Goal: Navigation & Orientation: Find specific page/section

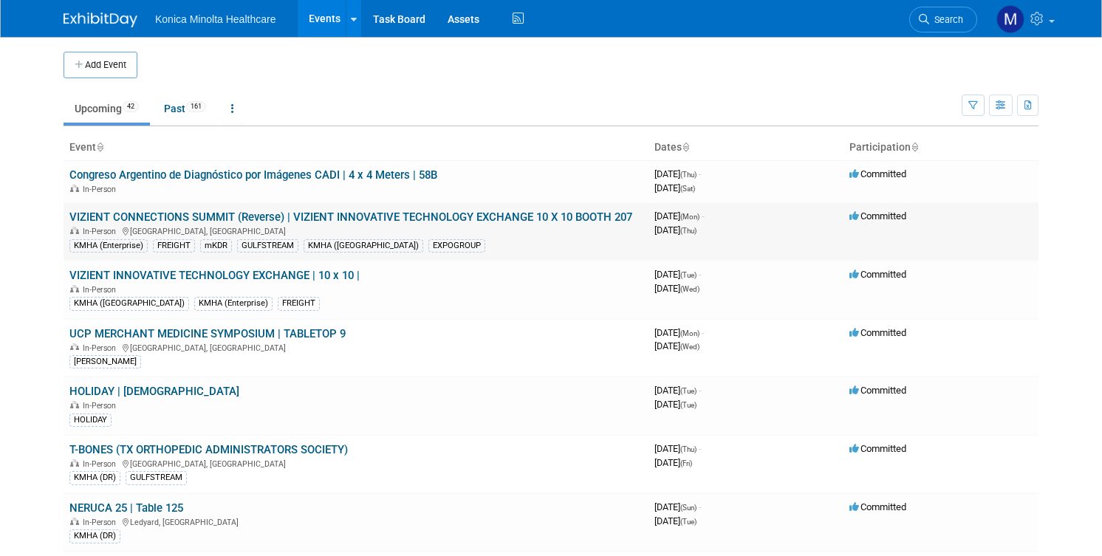
click at [346, 213] on link "VIZIENT CONNECTIONS SUMMIT (Reverse) | VIZIENT INNOVATIVE TECHNOLOGY EXCHANGE 1…" at bounding box center [350, 216] width 563 height 13
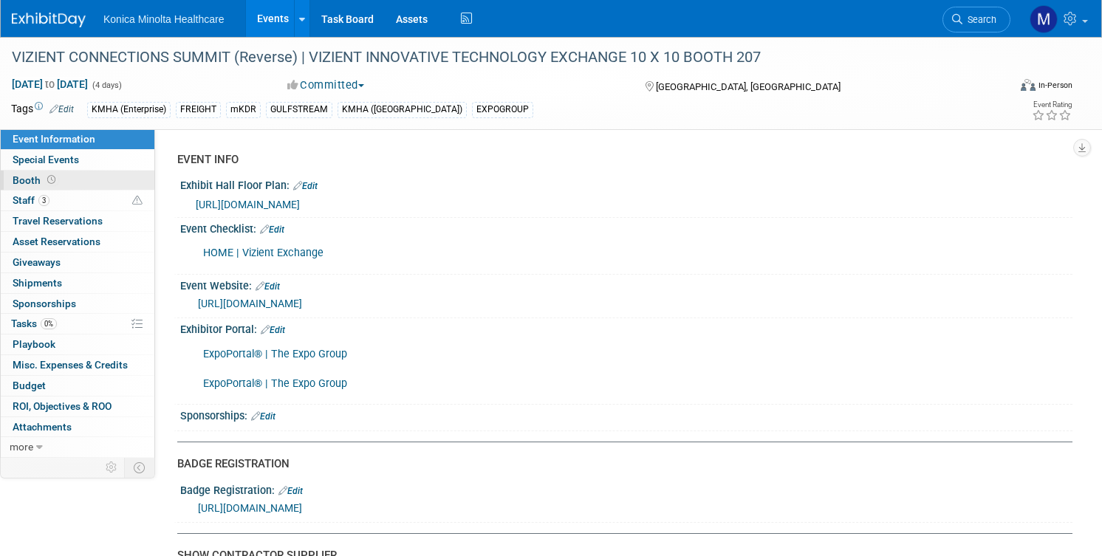
click at [35, 179] on span "Booth" at bounding box center [36, 180] width 46 height 12
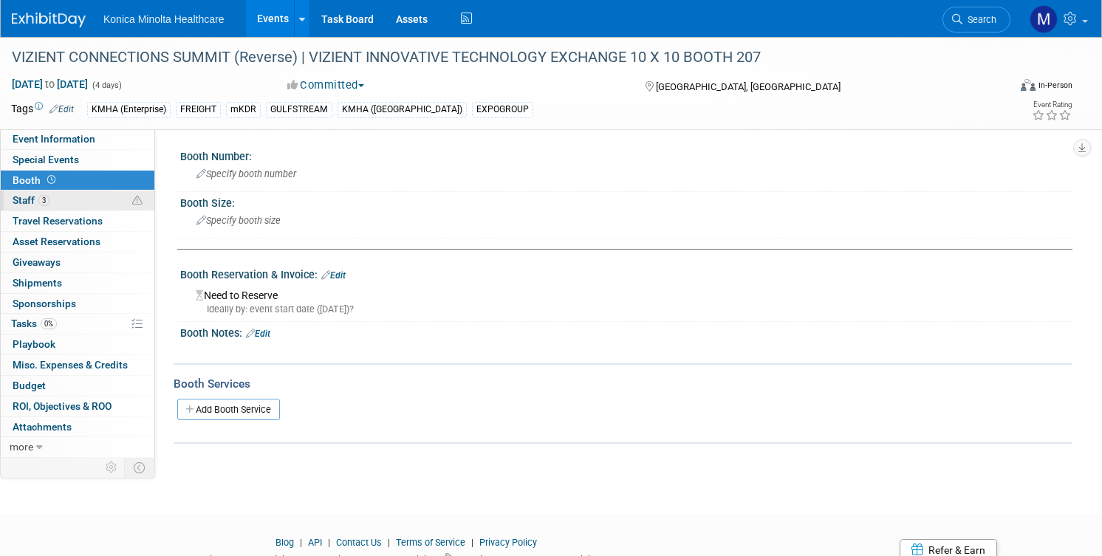
click at [19, 199] on span "Staff 3" at bounding box center [31, 200] width 37 height 12
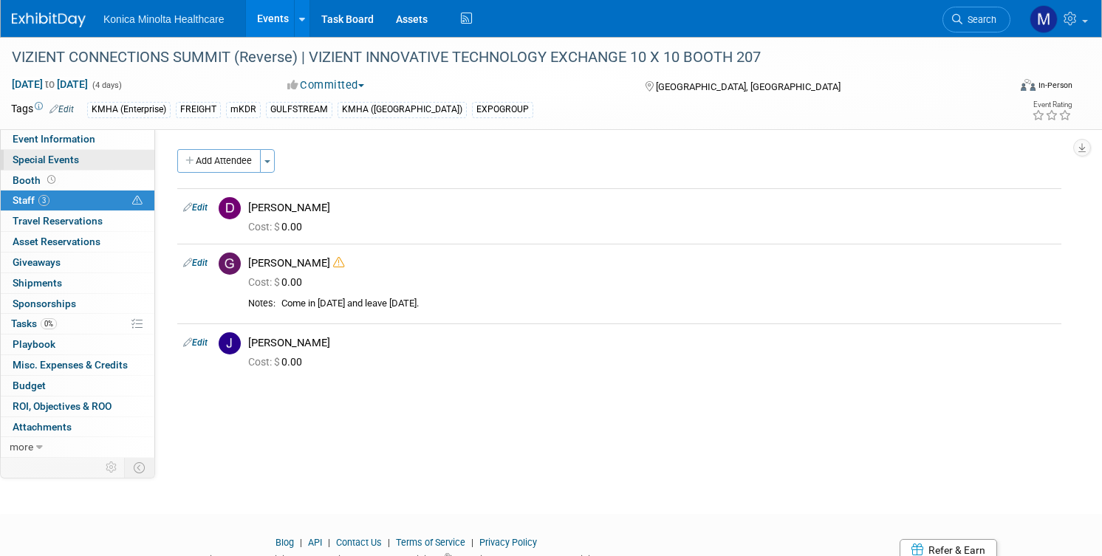
click at [36, 155] on span "Special Events" at bounding box center [46, 160] width 66 height 12
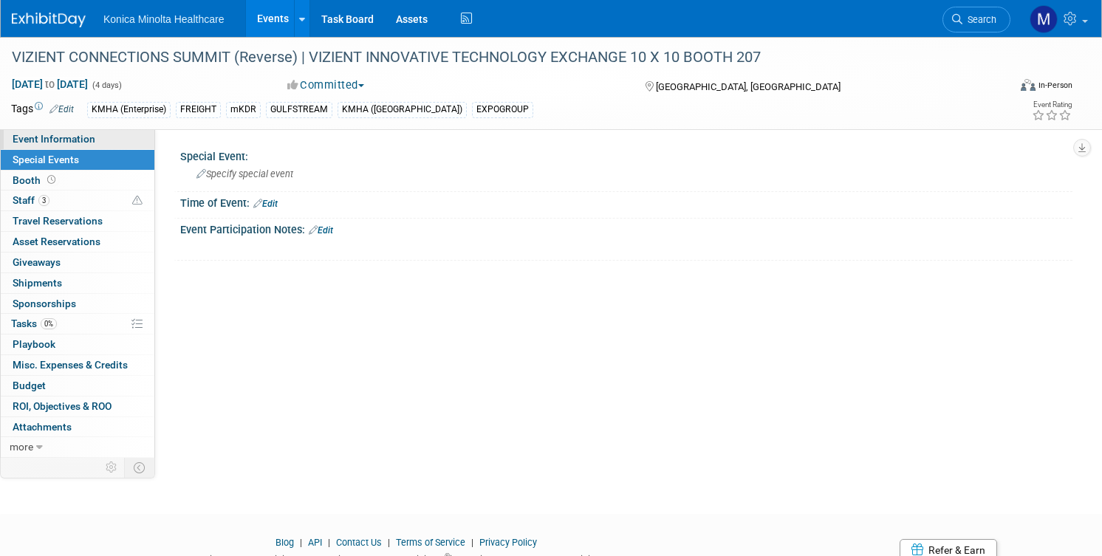
click at [44, 137] on span "Event Information" at bounding box center [54, 139] width 83 height 12
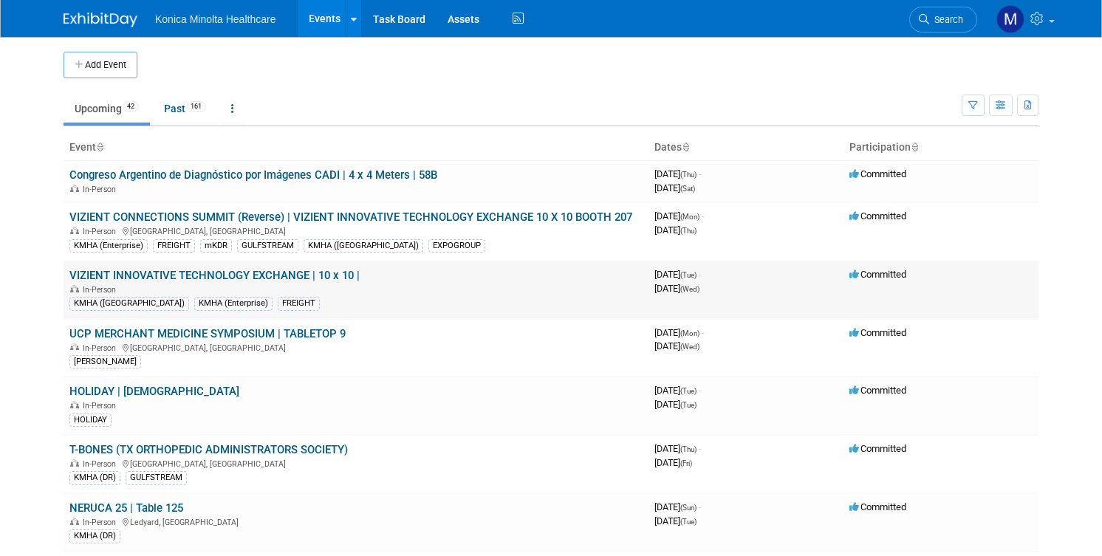
click at [146, 275] on link "VIZIENT INNOVATIVE TECHNOLOGY EXCHANGE | 10 x 10 |" at bounding box center [214, 275] width 290 height 13
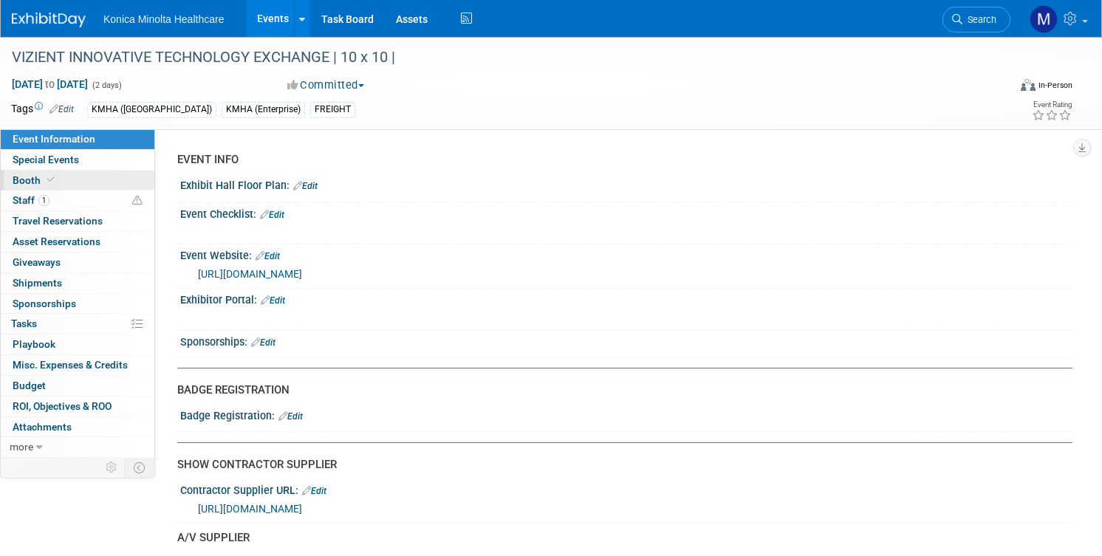
click at [32, 176] on span "Booth" at bounding box center [35, 180] width 45 height 12
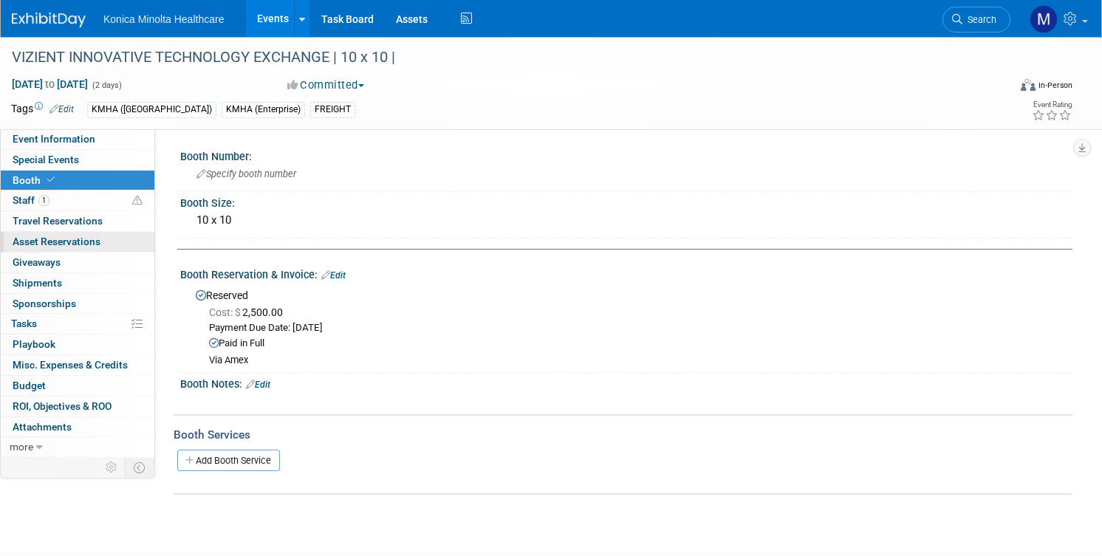
click at [38, 240] on span "Asset Reservations 0" at bounding box center [57, 242] width 88 height 12
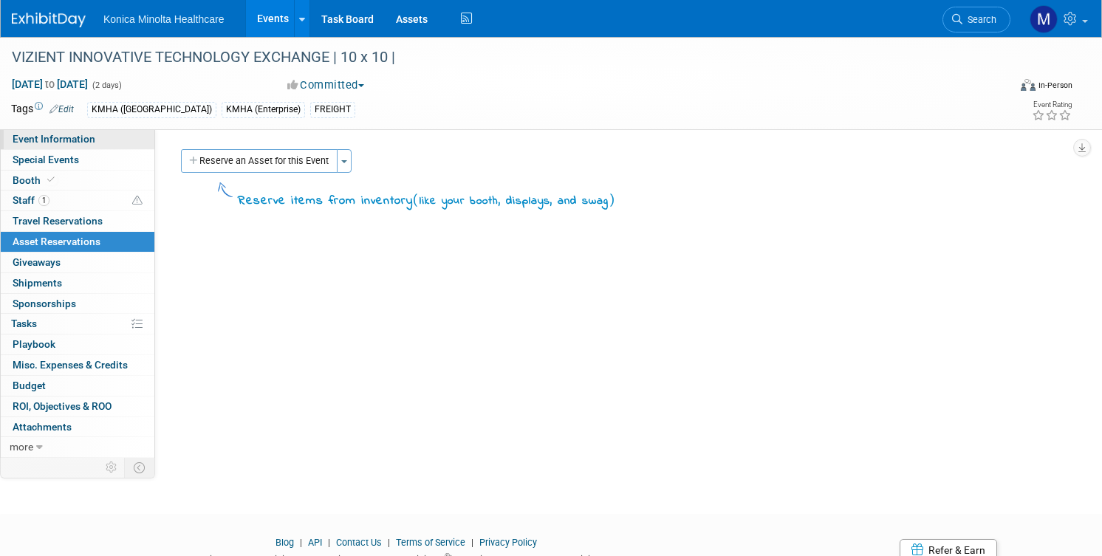
click at [41, 135] on span "Event Information" at bounding box center [54, 139] width 83 height 12
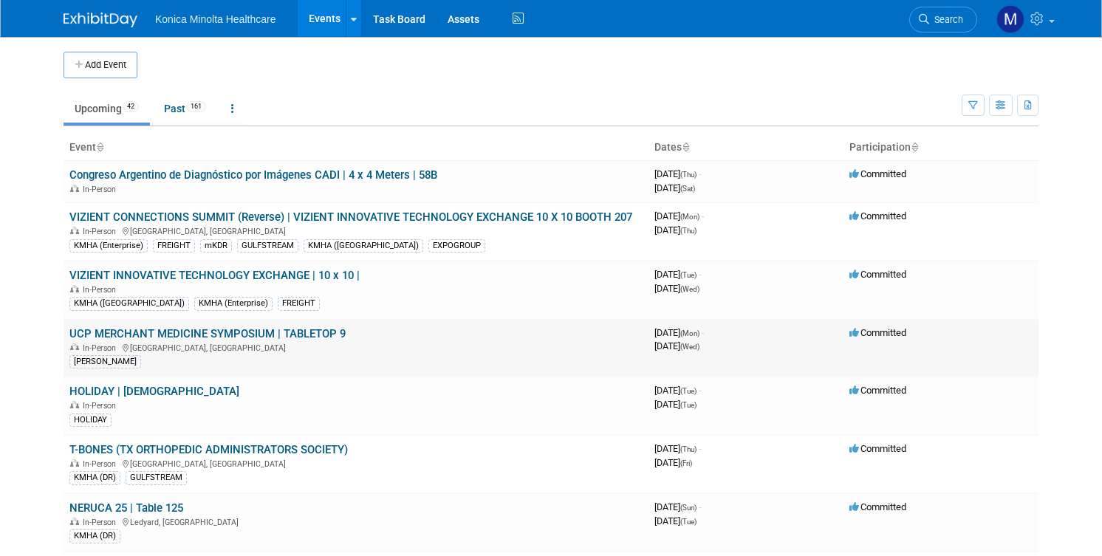
click at [192, 331] on link "UCP MERCHANT MEDICINE SYMPOSIUM | TABLETOP 9" at bounding box center [207, 333] width 276 height 13
click at [196, 332] on link "UCP MERCHANT MEDICINE SYMPOSIUM | TABLETOP 9" at bounding box center [207, 333] width 276 height 13
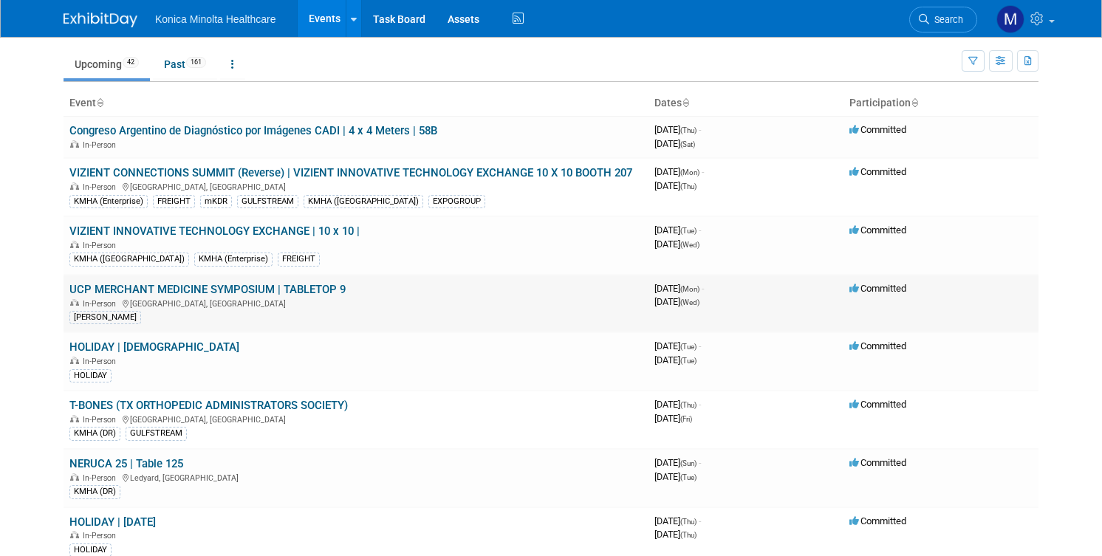
scroll to position [51, 0]
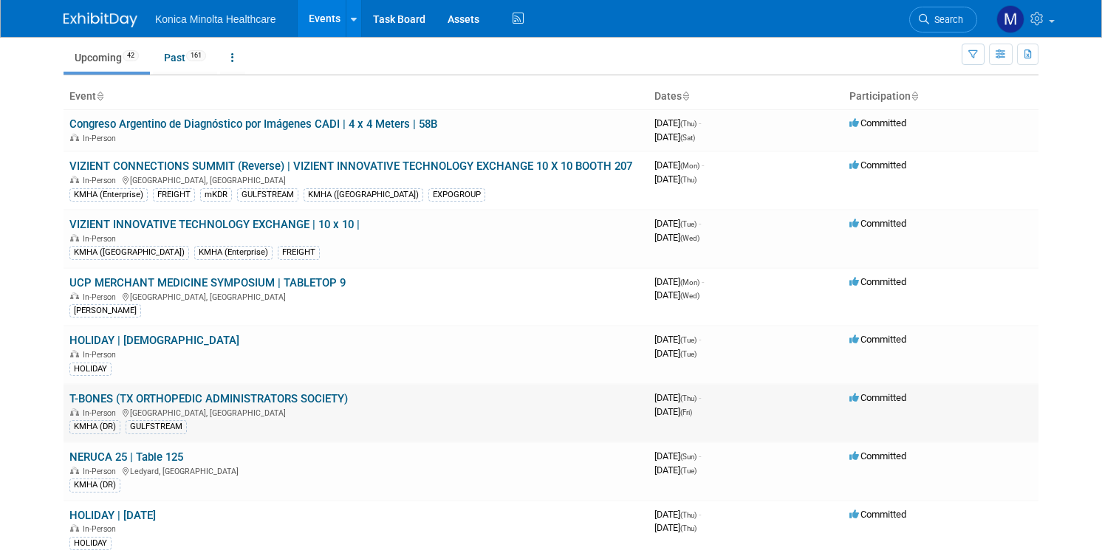
click at [151, 397] on link "T-BONES (TX ORTHOPEDIC ADMINISTRATORS SOCIETY)" at bounding box center [208, 398] width 278 height 13
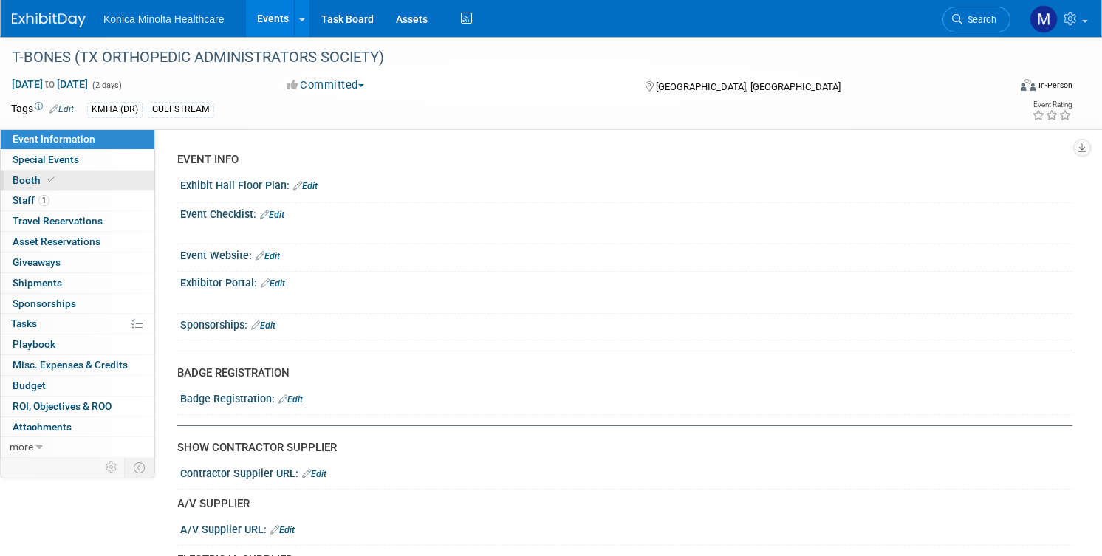
click at [35, 182] on span "Booth" at bounding box center [35, 180] width 45 height 12
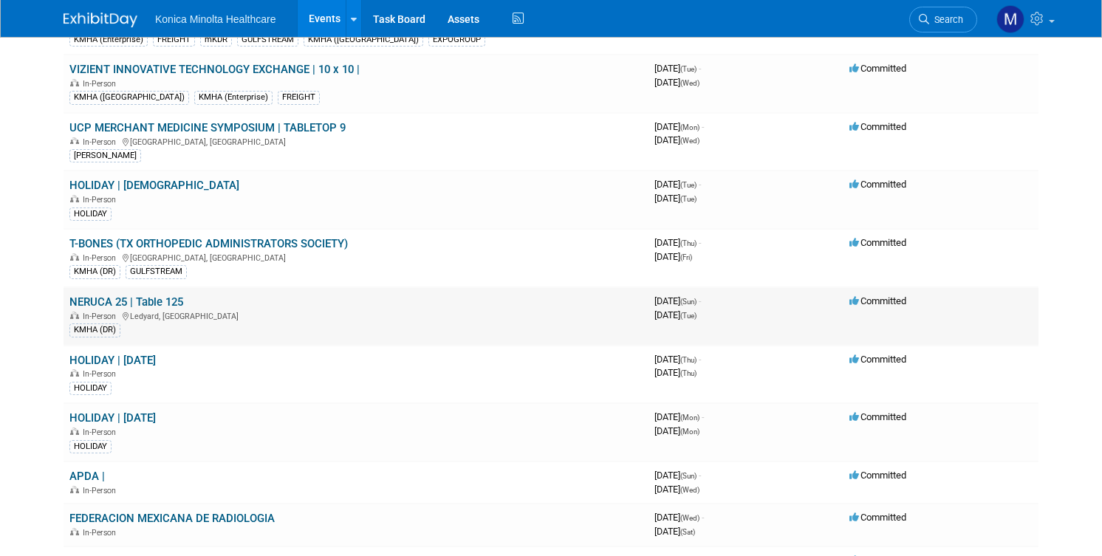
scroll to position [218, 0]
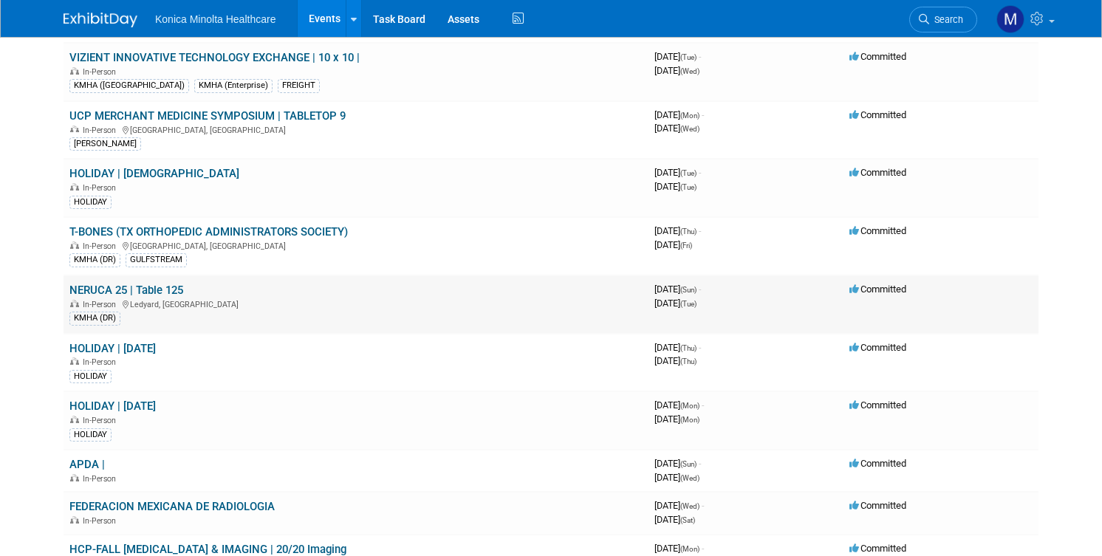
click at [155, 289] on link "NERUCA 25 | Table 125" at bounding box center [126, 290] width 114 height 13
